Goal: Information Seeking & Learning: Learn about a topic

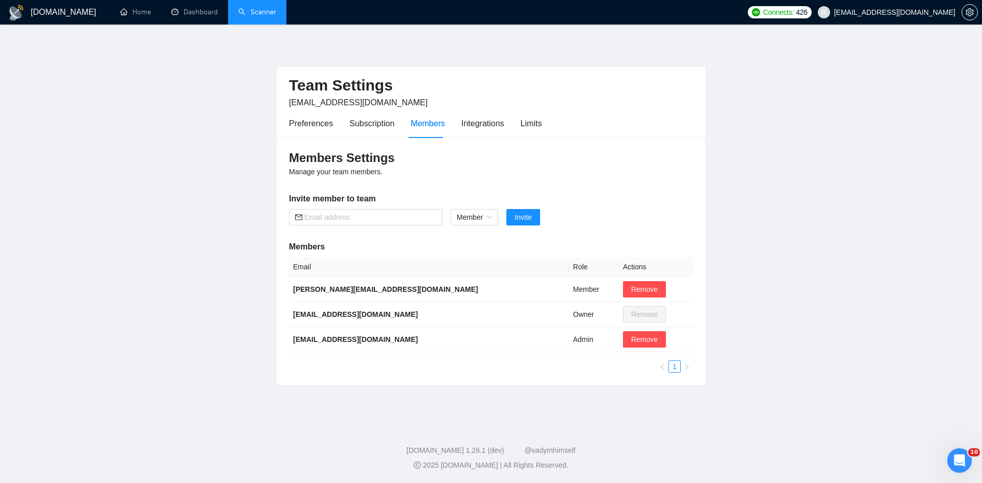
click at [271, 15] on link "Scanner" at bounding box center [257, 12] width 38 height 9
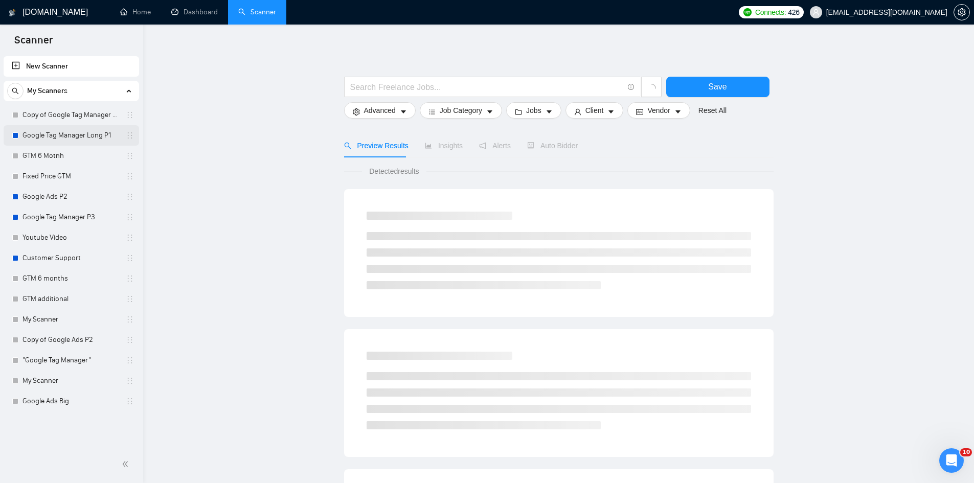
click at [66, 132] on link "Google Tag Manager Long P1" at bounding box center [70, 135] width 97 height 20
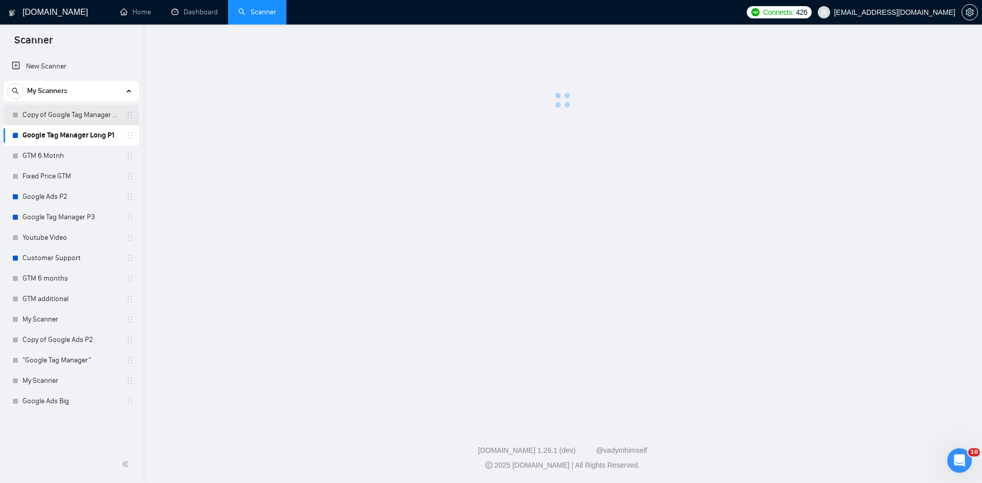
click at [72, 120] on link "Copy of Google Tag Manager Long P1" at bounding box center [70, 115] width 97 height 20
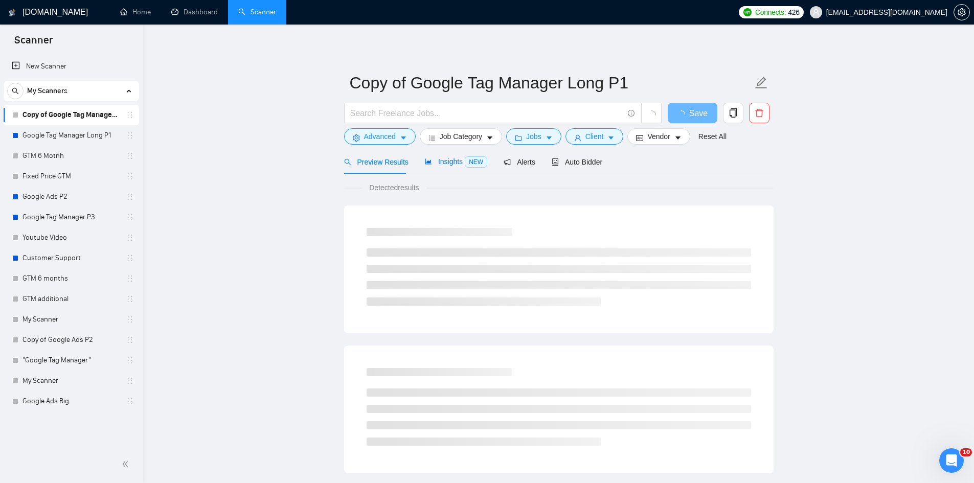
click at [442, 161] on span "Insights NEW" at bounding box center [456, 161] width 62 height 8
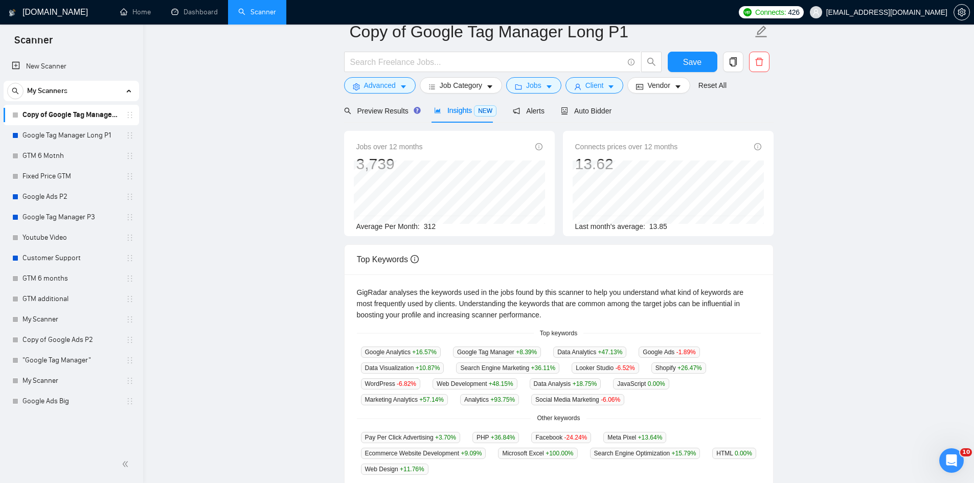
scroll to position [153, 0]
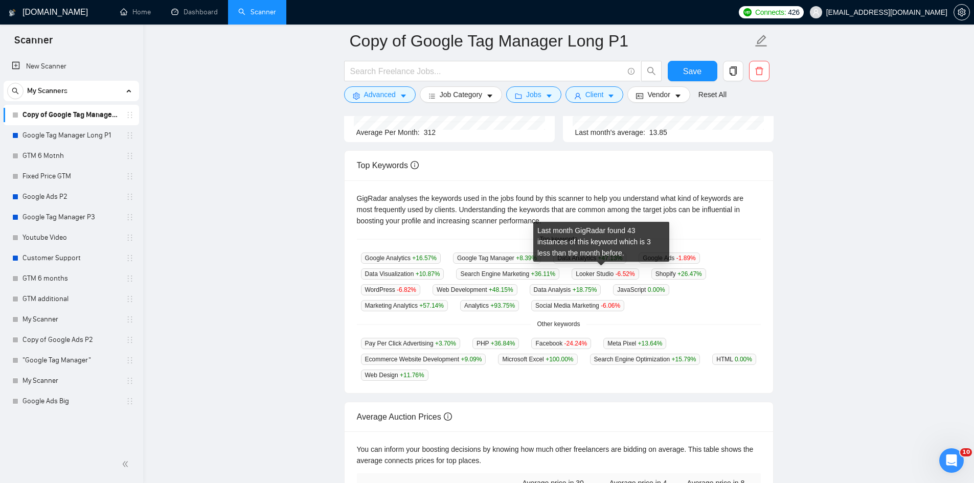
click at [575, 255] on div "Last month GigRadar found 43 instances of this keyword which is 3 less than the…" at bounding box center [601, 242] width 136 height 40
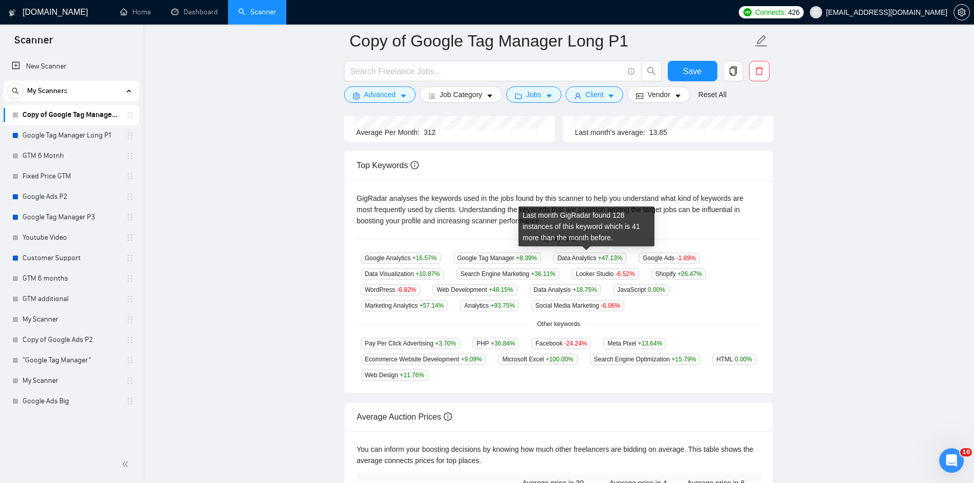
click at [564, 258] on span "Data Analytics +47.13 %" at bounding box center [589, 258] width 73 height 11
click at [583, 253] on span "Data Analytics +47.13 %" at bounding box center [589, 258] width 73 height 11
drag, startPoint x: 594, startPoint y: 257, endPoint x: 556, endPoint y: 256, distance: 37.9
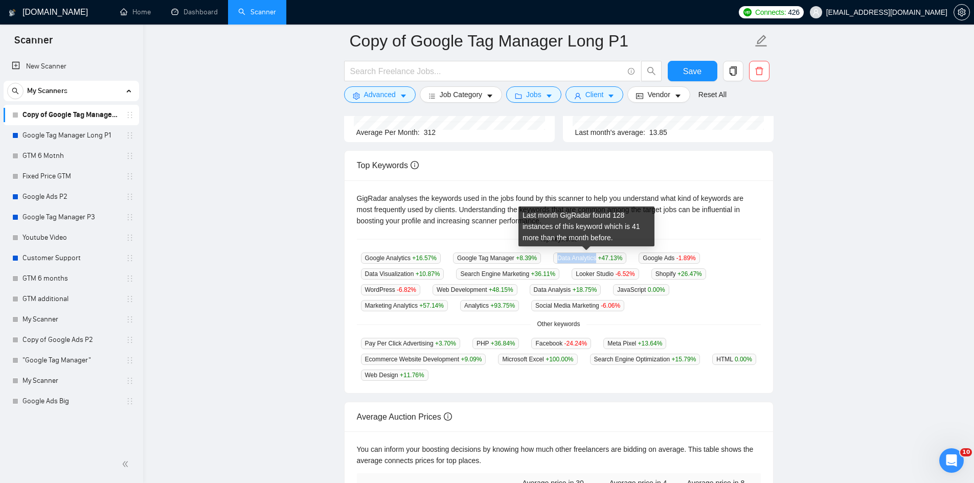
click at [556, 256] on span "Data Analytics +47.13 %" at bounding box center [589, 258] width 73 height 11
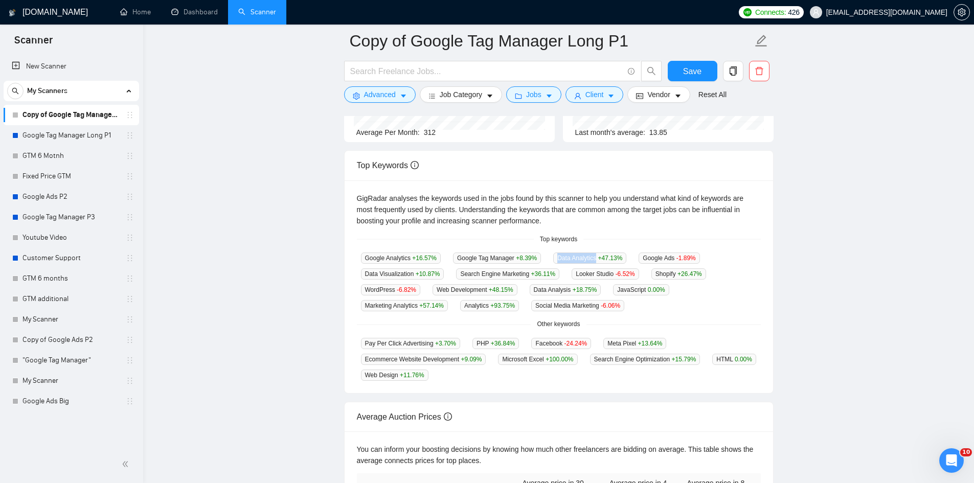
copy span "Data Analytics"
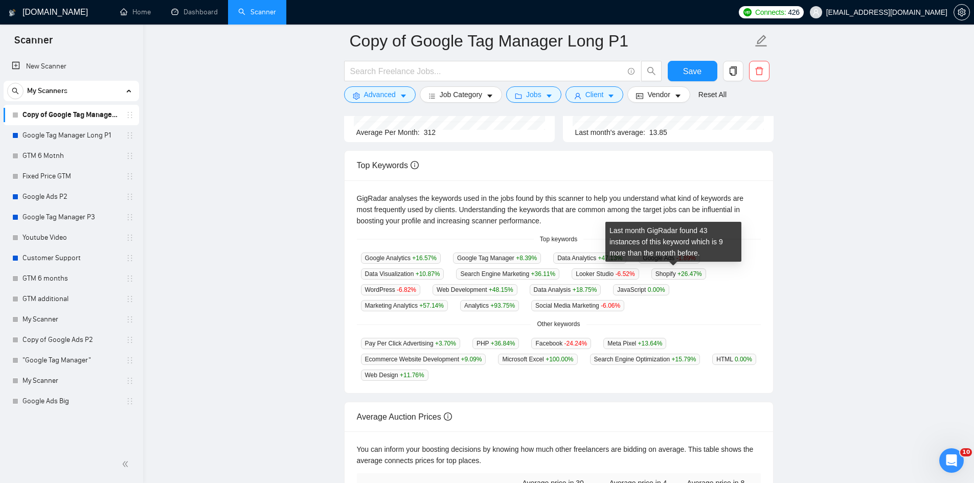
click at [655, 271] on span "Shopify +26.47 %" at bounding box center [678, 273] width 55 height 11
copy span "Shopify"
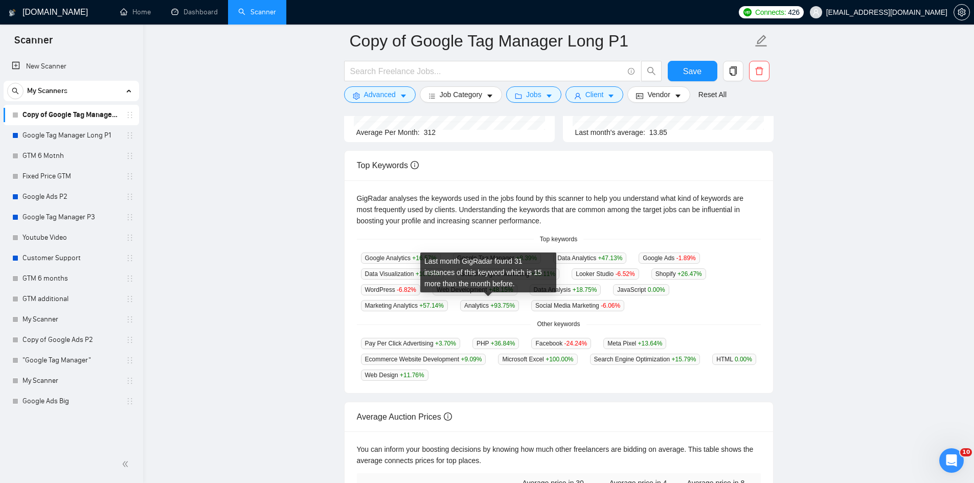
click at [470, 306] on span "Analytics +93.75 %" at bounding box center [489, 305] width 59 height 11
copy span "Analytics"
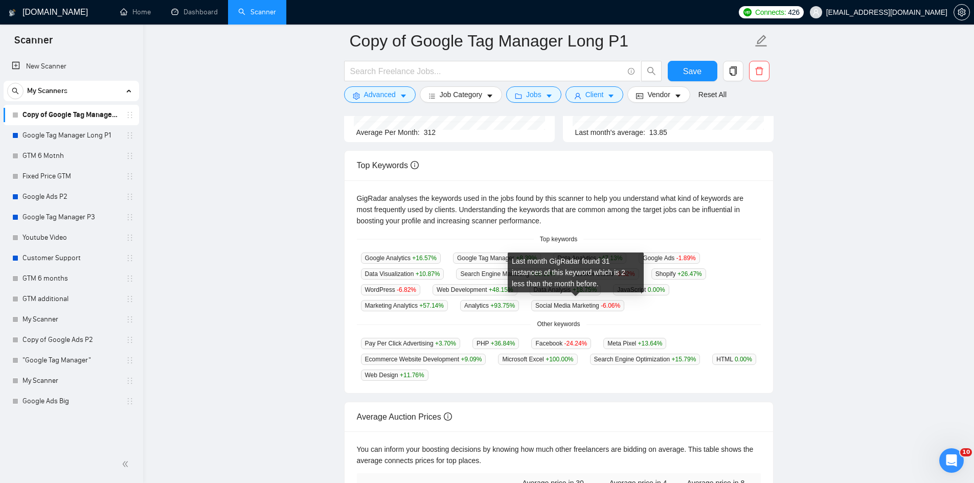
click at [550, 308] on span "Social Media Marketing -6.06 %" at bounding box center [577, 305] width 93 height 11
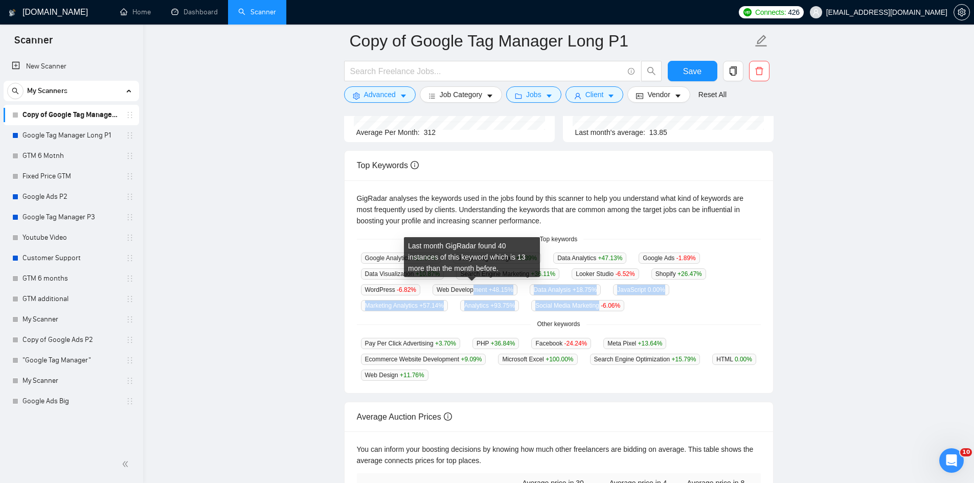
drag, startPoint x: 597, startPoint y: 303, endPoint x: 473, endPoint y: 292, distance: 124.2
click at [473, 292] on div "Google Analytics +16.57 % Google Tag Manager +8.39 % Data Analytics +47.13 % Go…" at bounding box center [559, 281] width 404 height 59
click at [518, 300] on div "Analytics +93.75 %" at bounding box center [489, 306] width 67 height 12
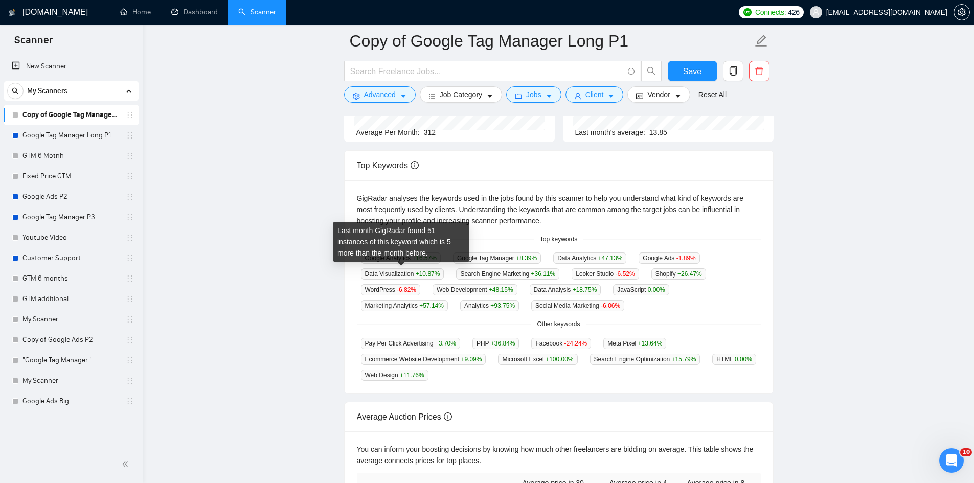
click at [388, 256] on div "Last month GigRadar found 51 instances of this keyword which is 5 more than the…" at bounding box center [401, 242] width 136 height 40
click at [387, 256] on div "Last month GigRadar found 51 instances of this keyword which is 5 more than the…" at bounding box center [401, 242] width 136 height 40
click at [394, 281] on div "Google Analytics +16.57 % Google Tag Manager +8.39 % Data Analytics +47.13 % Go…" at bounding box center [559, 281] width 404 height 59
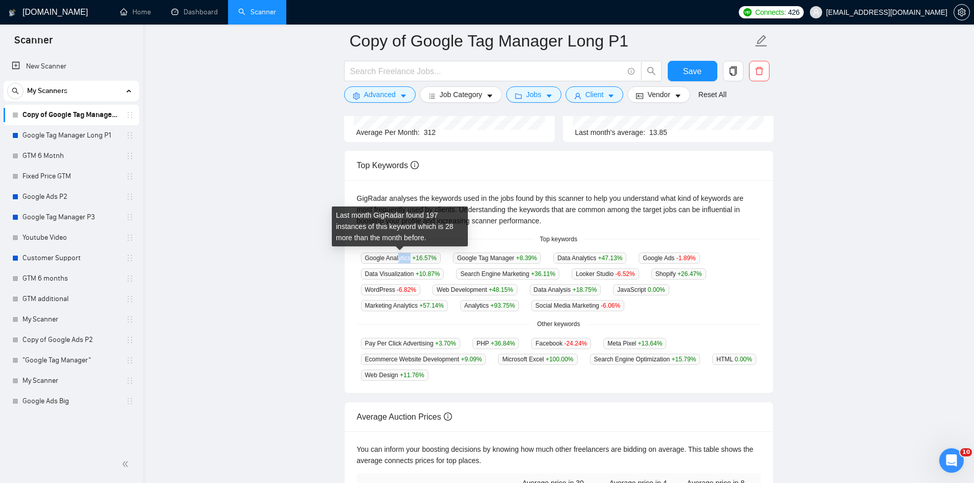
drag, startPoint x: 409, startPoint y: 256, endPoint x: 399, endPoint y: 257, distance: 10.2
click at [399, 257] on span "Google Analytics +16.57 %" at bounding box center [401, 258] width 80 height 11
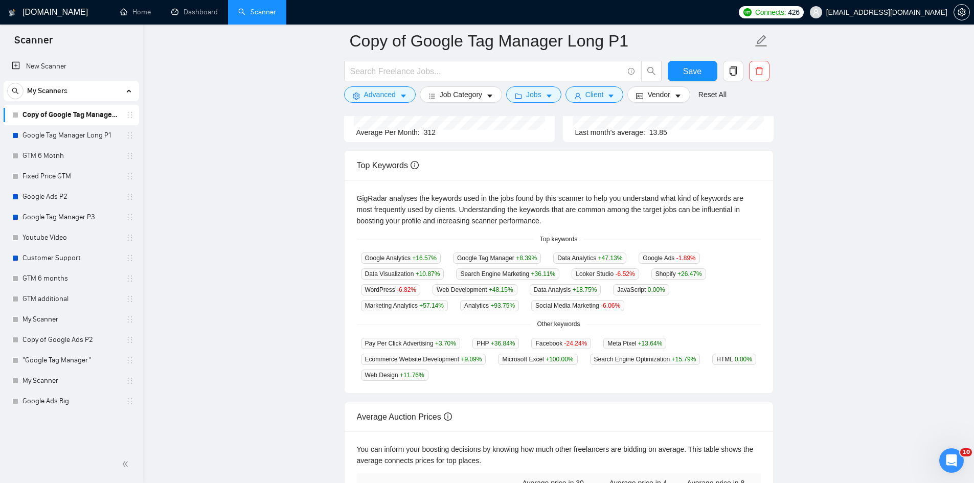
click at [441, 311] on div "GigRadar analyses the keywords used in the jobs found by this scanner to help y…" at bounding box center [559, 286] width 428 height 213
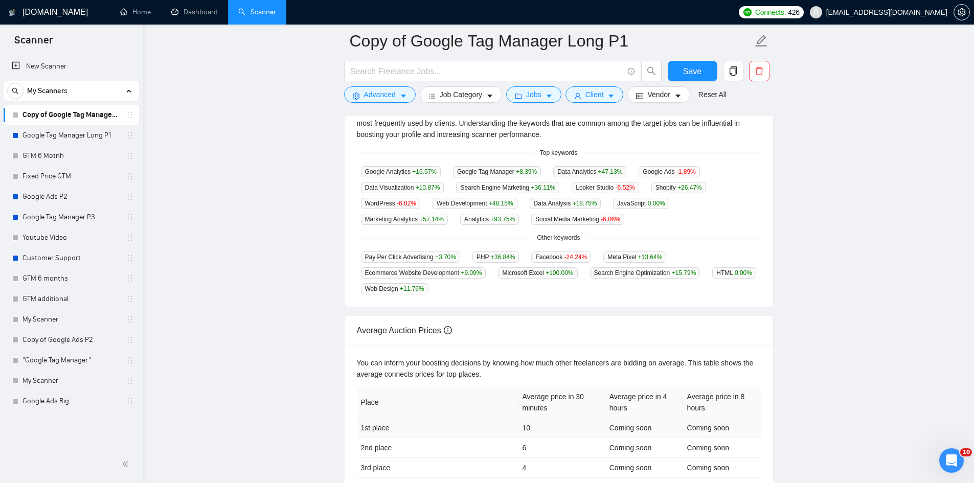
scroll to position [189, 0]
